Goal: Task Accomplishment & Management: Use online tool/utility

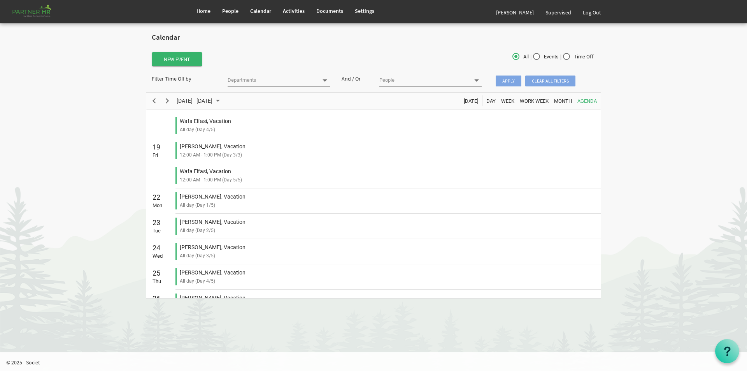
scroll to position [156, 0]
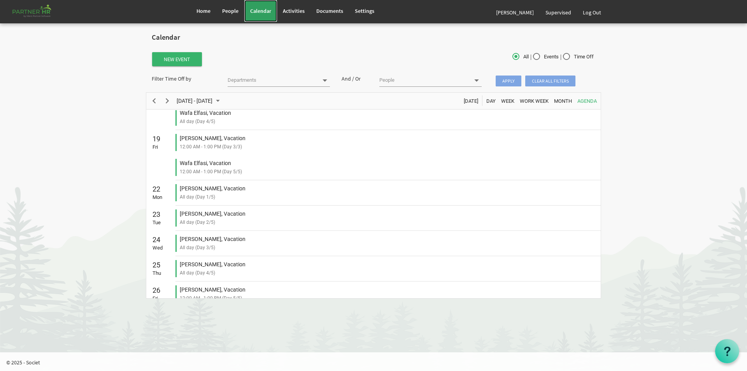
click at [191, 12] on span "Calendar" at bounding box center [260, 10] width 21 height 7
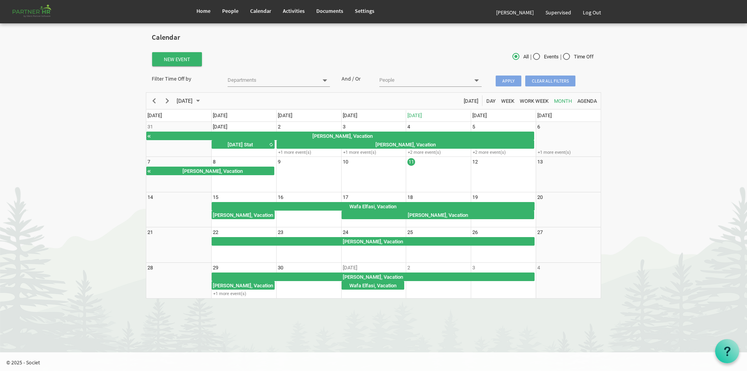
click at [160, 69] on div "New Event All | Events | Time Off" at bounding box center [373, 58] width 455 height 23
